Goal: Information Seeking & Learning: Learn about a topic

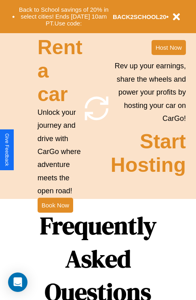
scroll to position [980, 0]
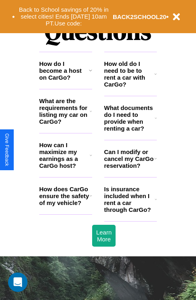
click at [66, 81] on h3 "How do I become a host on CarGo?" at bounding box center [64, 70] width 50 height 21
click at [155, 162] on icon at bounding box center [156, 158] width 2 height 6
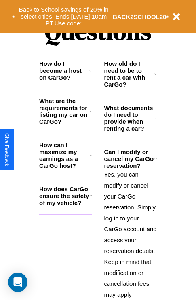
click at [156, 121] on icon at bounding box center [156, 118] width 2 height 6
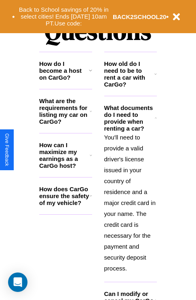
click at [66, 168] on h3 "How can I maximize my earnings as a CarGo host?" at bounding box center [64, 156] width 51 height 28
click at [66, 81] on h3 "How do I become a host on CarGo?" at bounding box center [64, 70] width 50 height 21
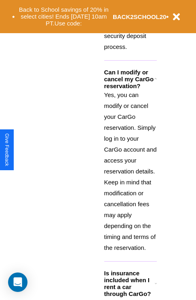
click at [156, 287] on icon at bounding box center [156, 283] width 2 height 6
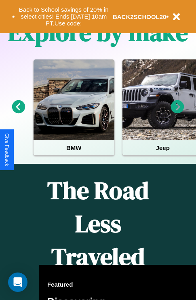
scroll to position [125, 0]
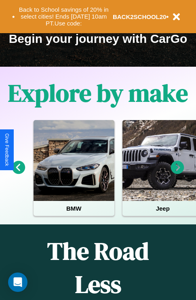
click at [178, 173] on icon at bounding box center [177, 167] width 13 height 13
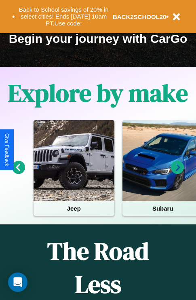
click at [18, 173] on icon at bounding box center [18, 167] width 13 height 13
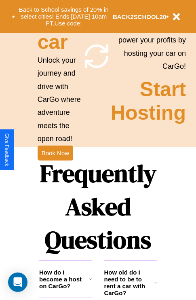
scroll to position [788, 0]
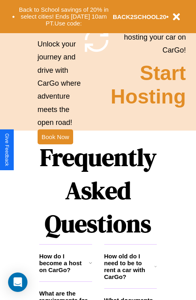
click at [55, 150] on h1 "Frequently Asked Questions" at bounding box center [98, 191] width 118 height 108
